Goal: Task Accomplishment & Management: Manage account settings

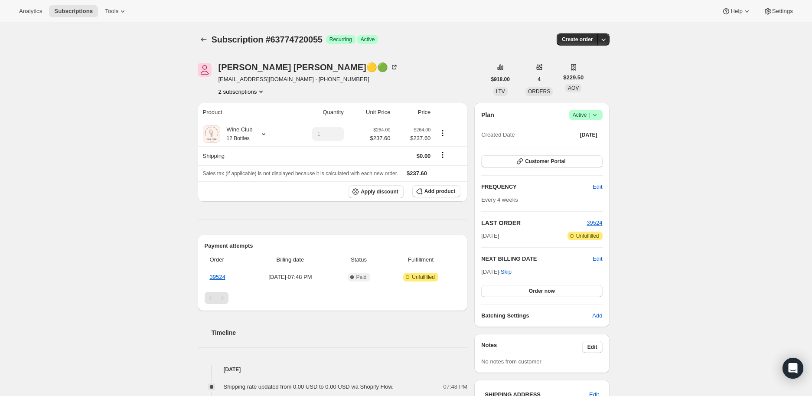
click at [262, 92] on icon "Product actions" at bounding box center [261, 91] width 9 height 9
click at [233, 106] on span "52769947703" at bounding box center [232, 108] width 35 height 7
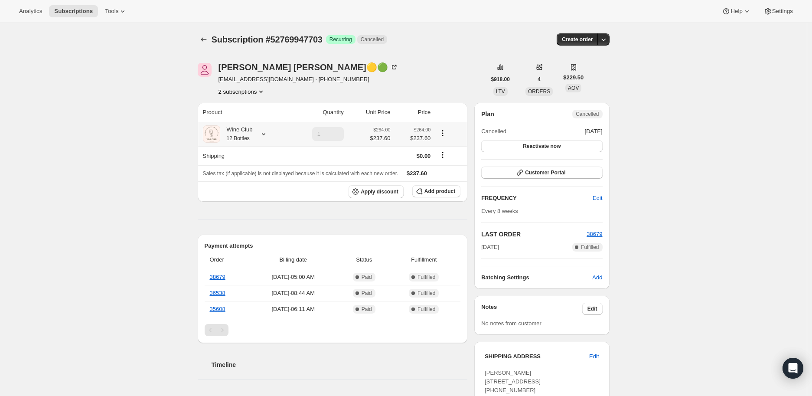
click at [265, 132] on icon at bounding box center [263, 134] width 9 height 9
click at [262, 90] on icon "Product actions" at bounding box center [261, 91] width 9 height 9
click at [239, 119] on span "63774720055" at bounding box center [232, 122] width 35 height 7
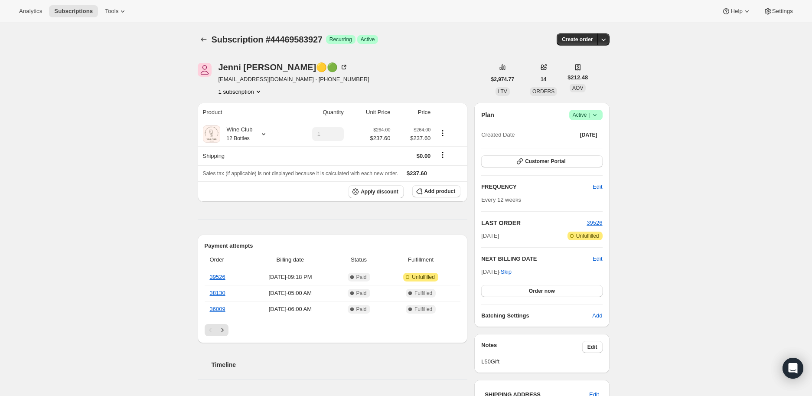
scroll to position [48, 0]
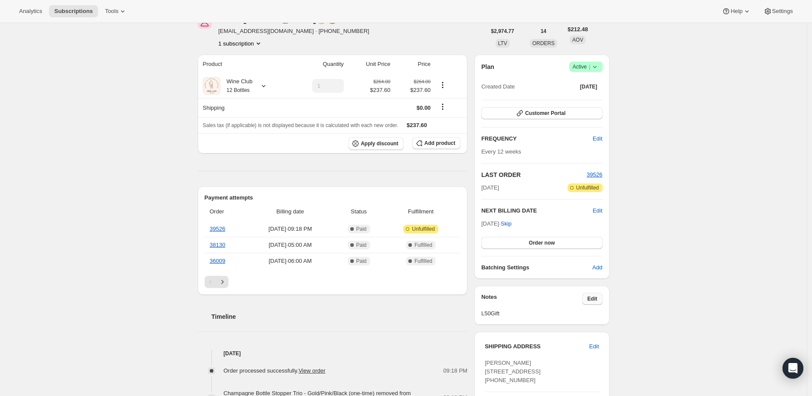
click at [590, 298] on button "Edit" at bounding box center [592, 299] width 20 height 12
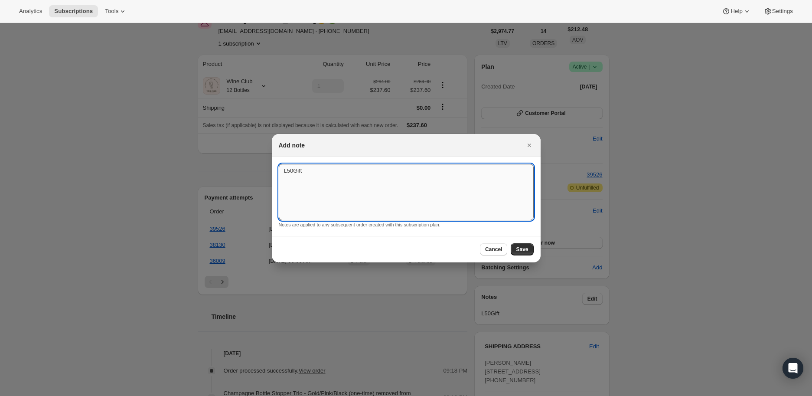
drag, startPoint x: 305, startPoint y: 171, endPoint x: 279, endPoint y: 171, distance: 26.5
click at [281, 171] on textarea "L50Gift" at bounding box center [406, 192] width 255 height 56
click at [521, 251] on span "Save" at bounding box center [522, 249] width 12 height 7
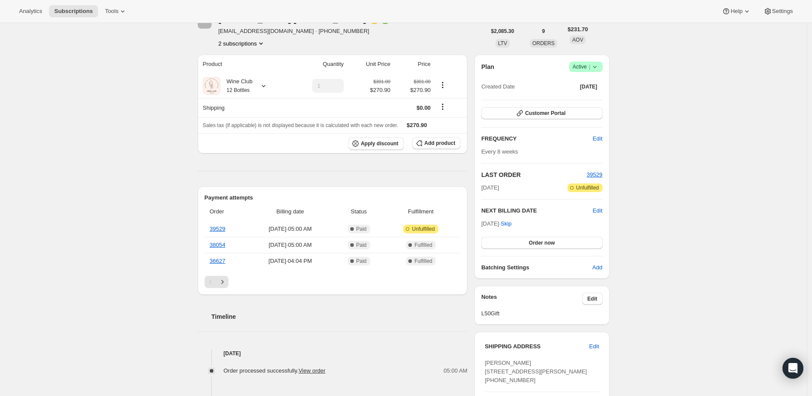
scroll to position [96, 0]
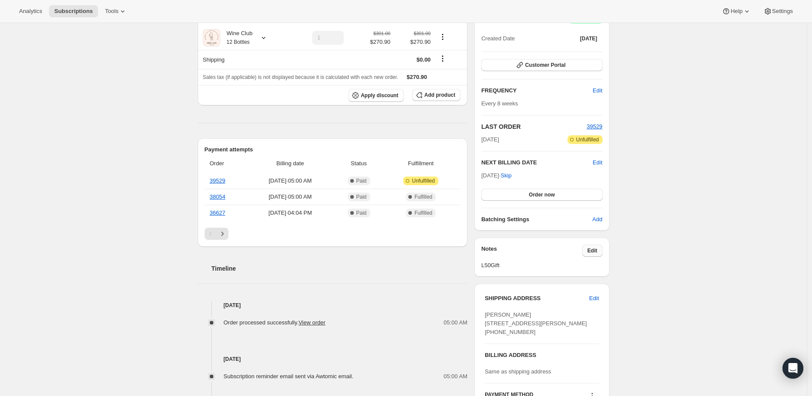
click at [599, 254] on button "Edit" at bounding box center [592, 251] width 20 height 12
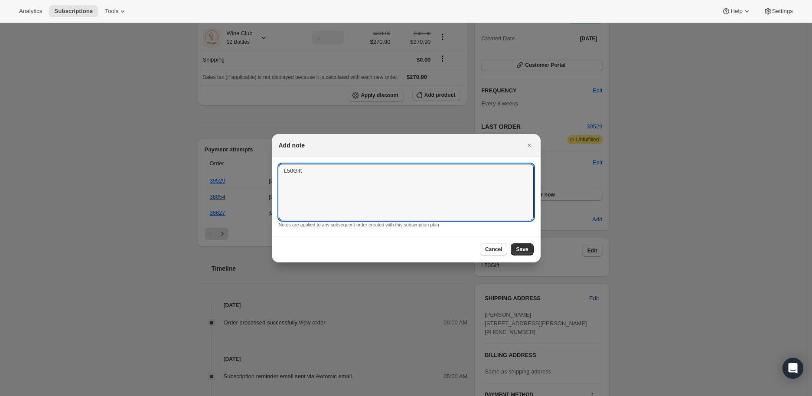
drag, startPoint x: 277, startPoint y: 167, endPoint x: 265, endPoint y: 167, distance: 12.1
click at [523, 248] on span "Save" at bounding box center [522, 249] width 12 height 7
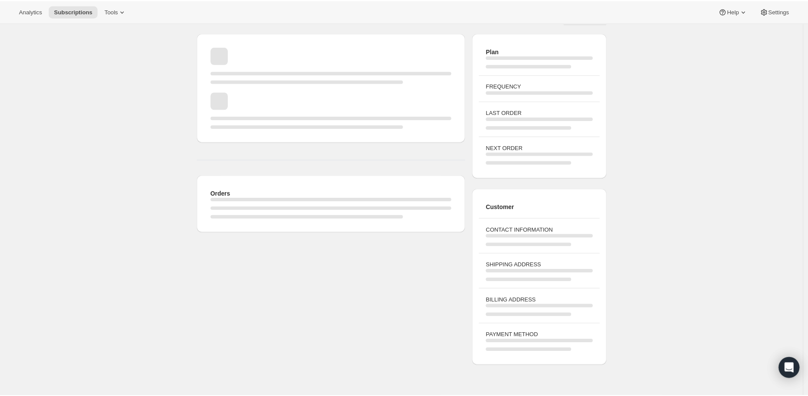
scroll to position [96, 0]
